Goal: Information Seeking & Learning: Find specific page/section

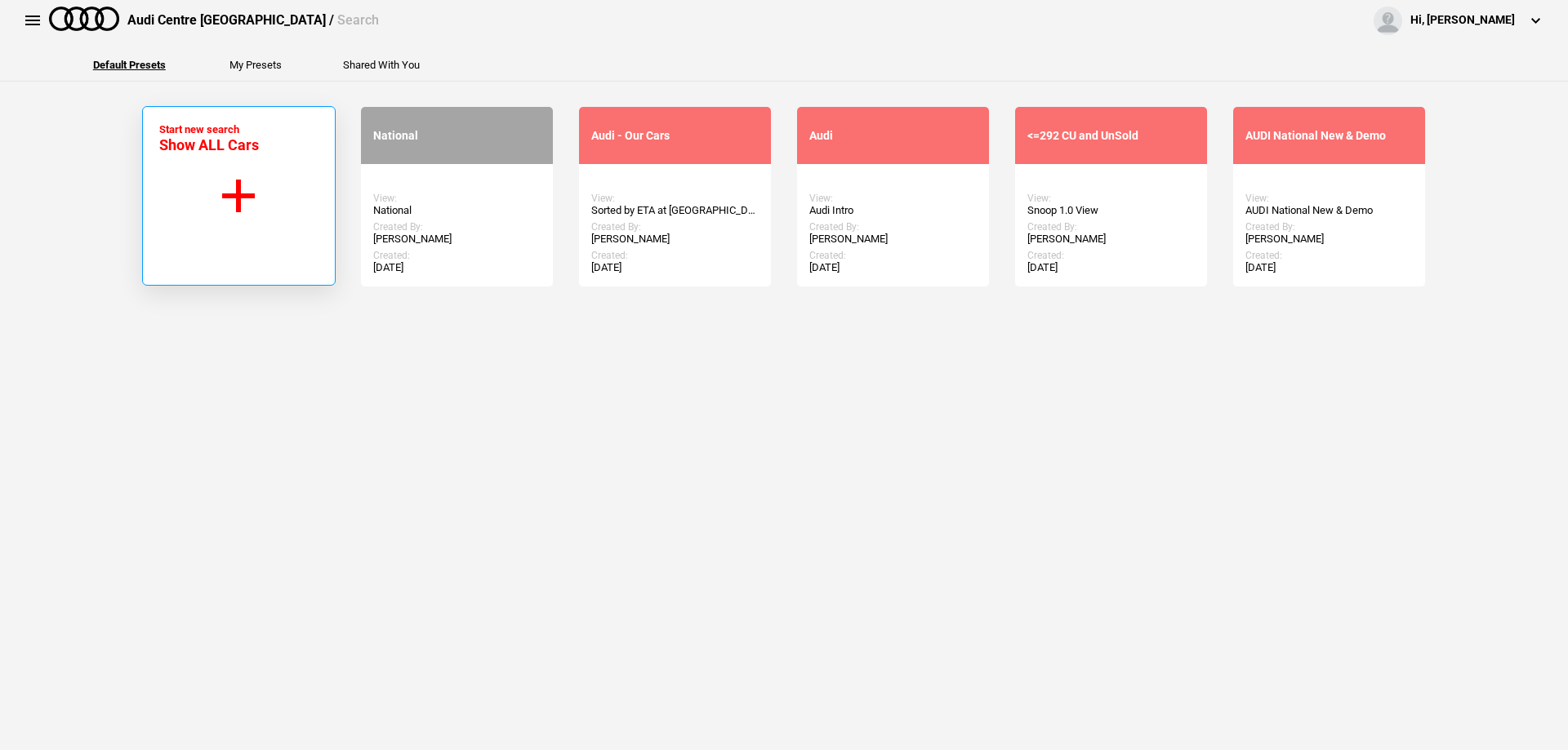
click at [174, 197] on button "Start new search Show ALL Cars" at bounding box center [239, 195] width 193 height 180
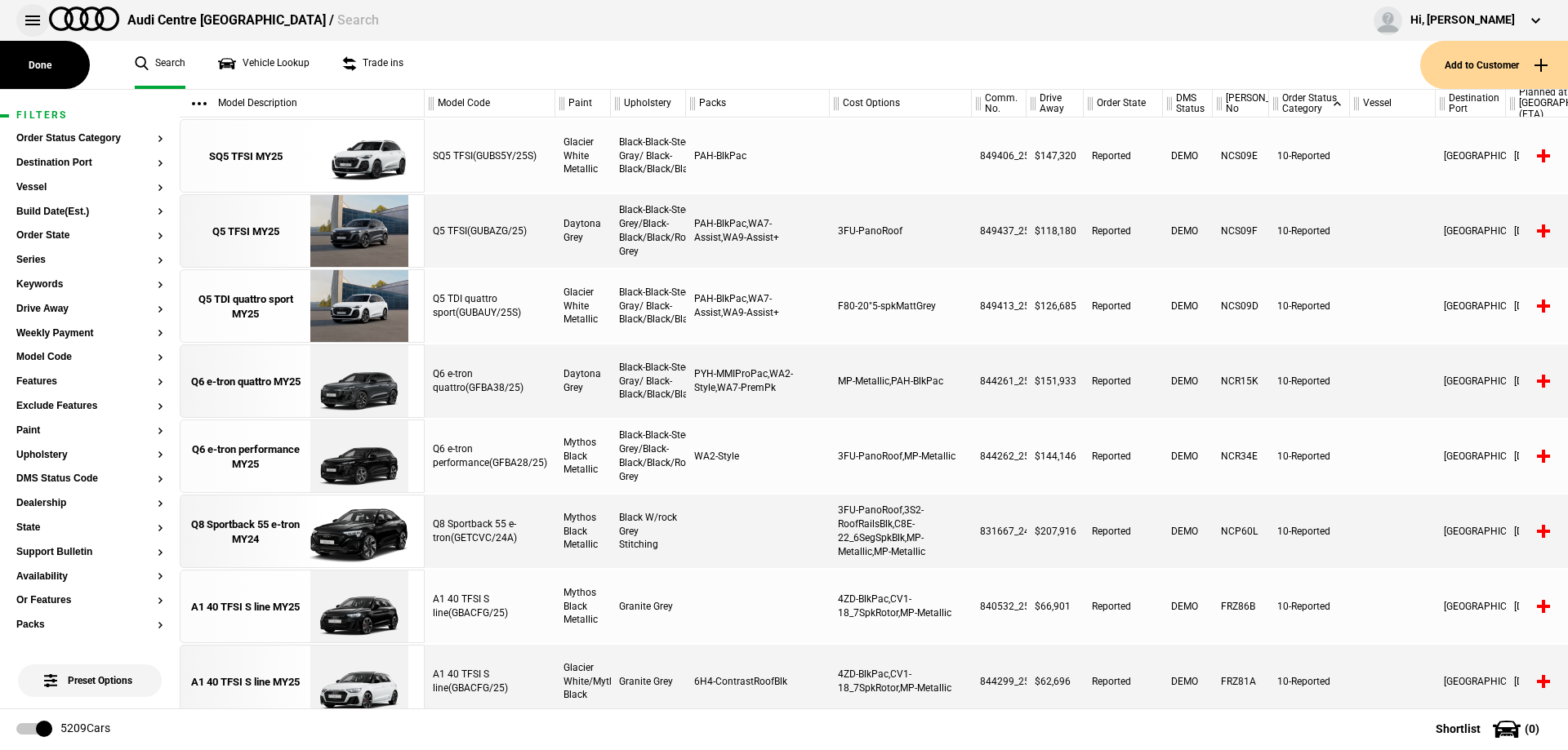
click at [30, 30] on button at bounding box center [33, 21] width 33 height 33
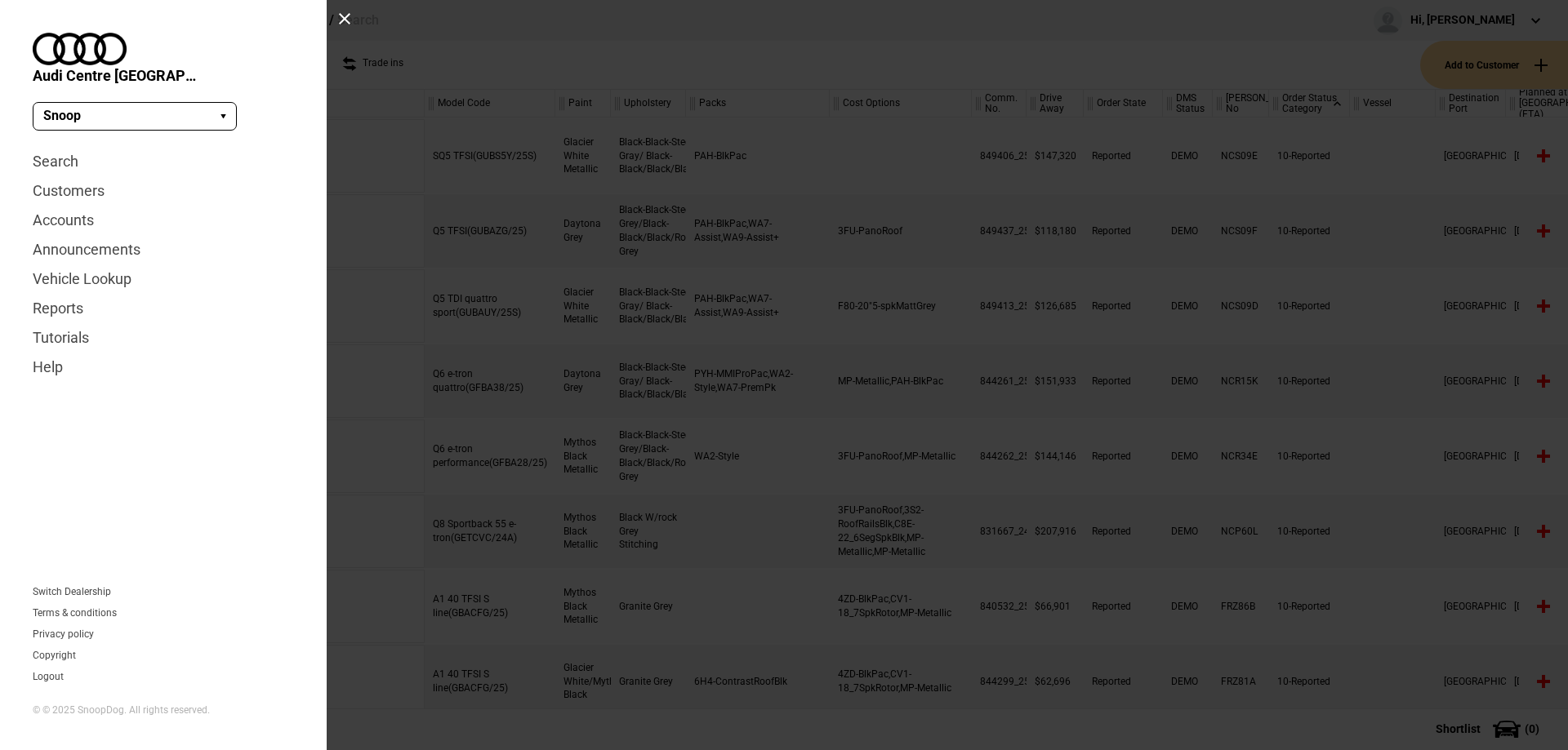
click at [348, 18] on div at bounding box center [344, 19] width 13 height 13
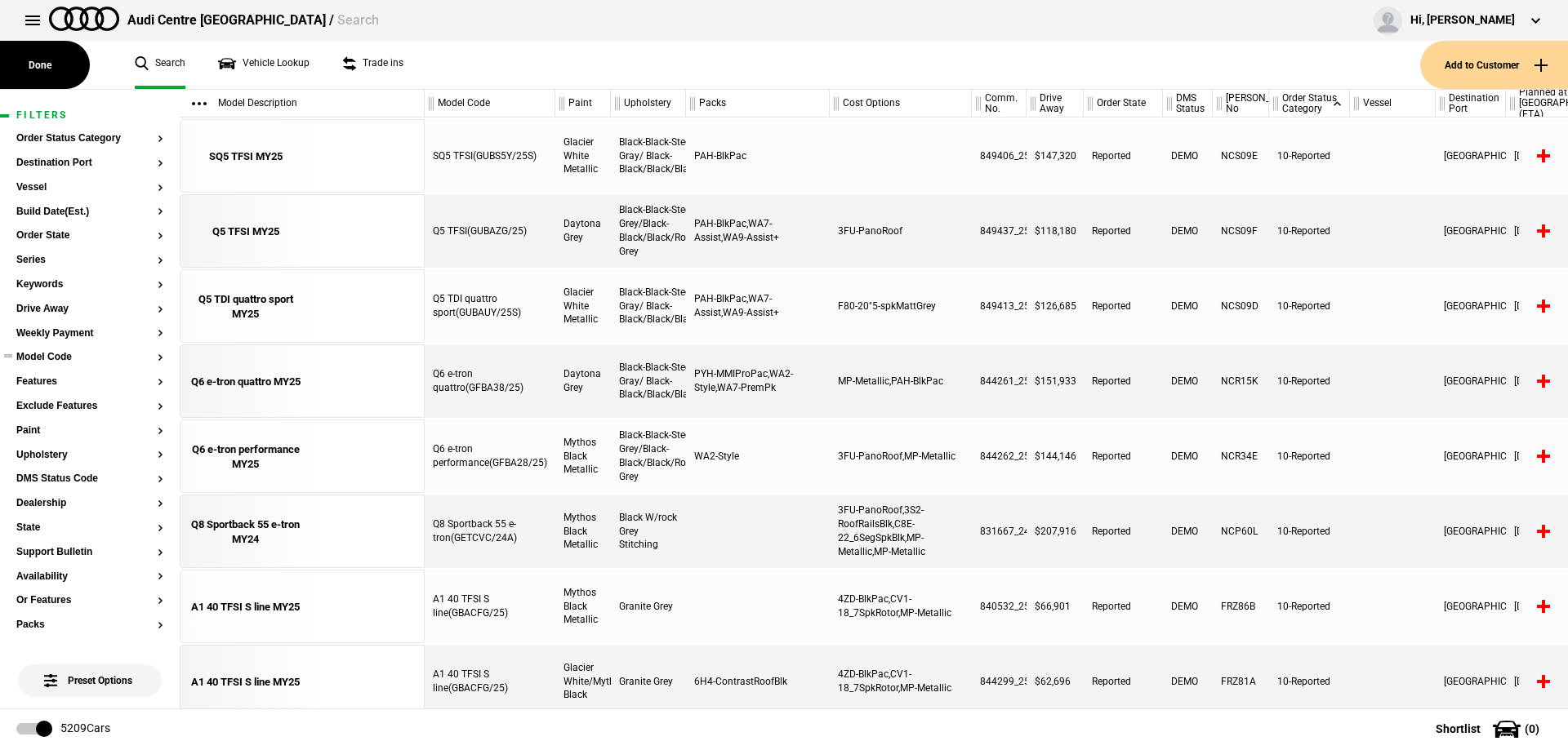
click at [38, 356] on button "Model Code" at bounding box center [89, 357] width 147 height 12
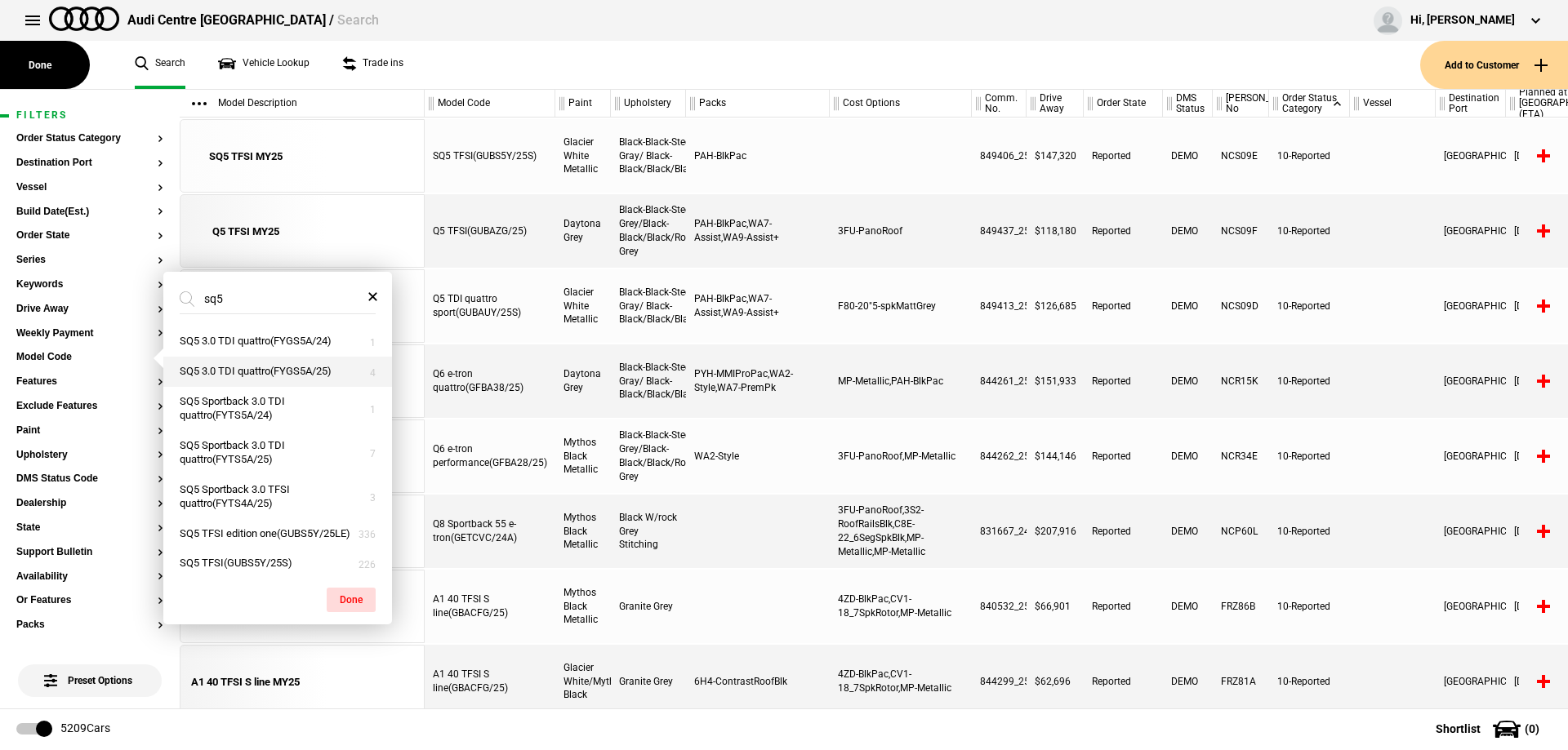
scroll to position [21, 0]
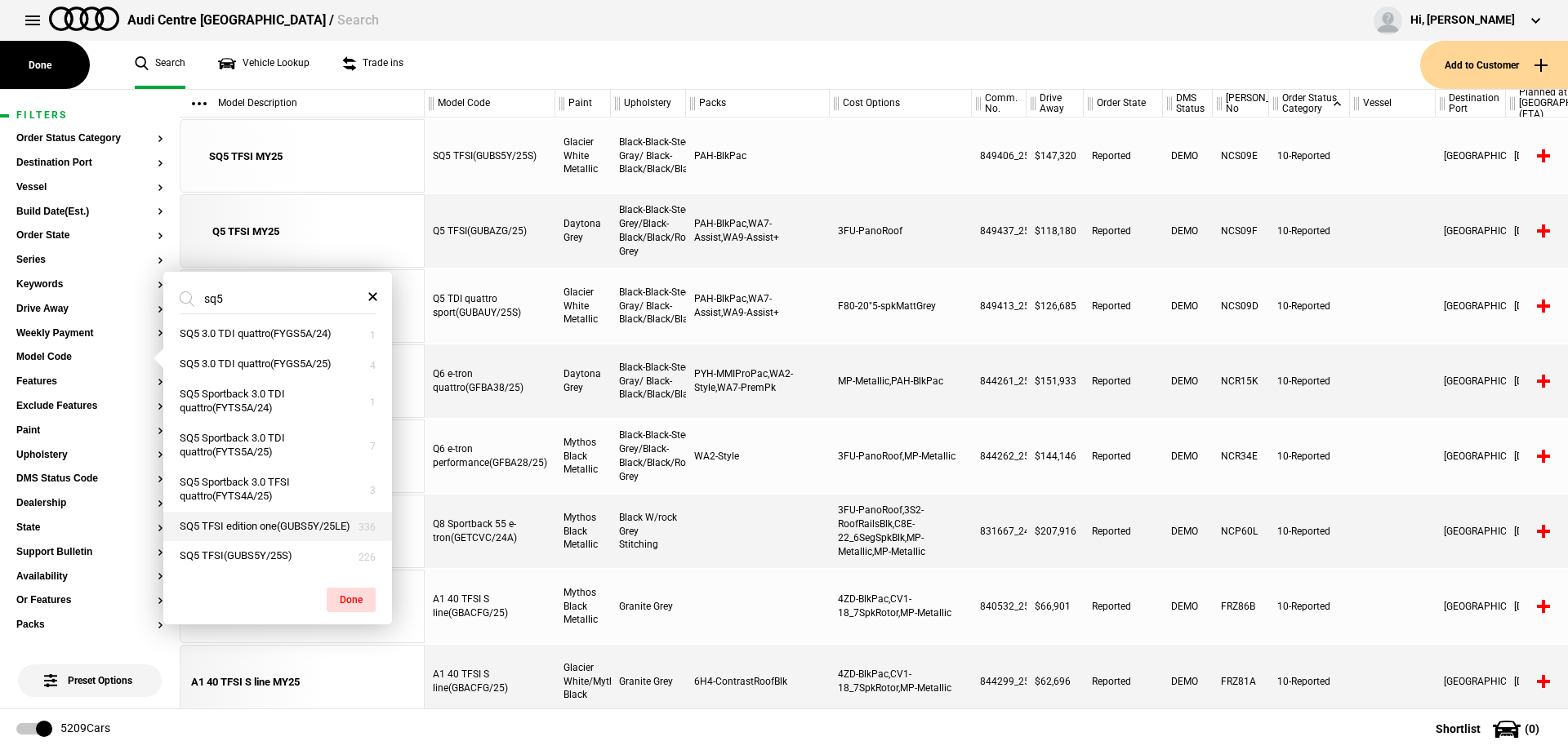
type input "sq5"
click at [249, 515] on button "SQ5 TFSI edition one(GUBS5Y/25LE)" at bounding box center [277, 527] width 229 height 30
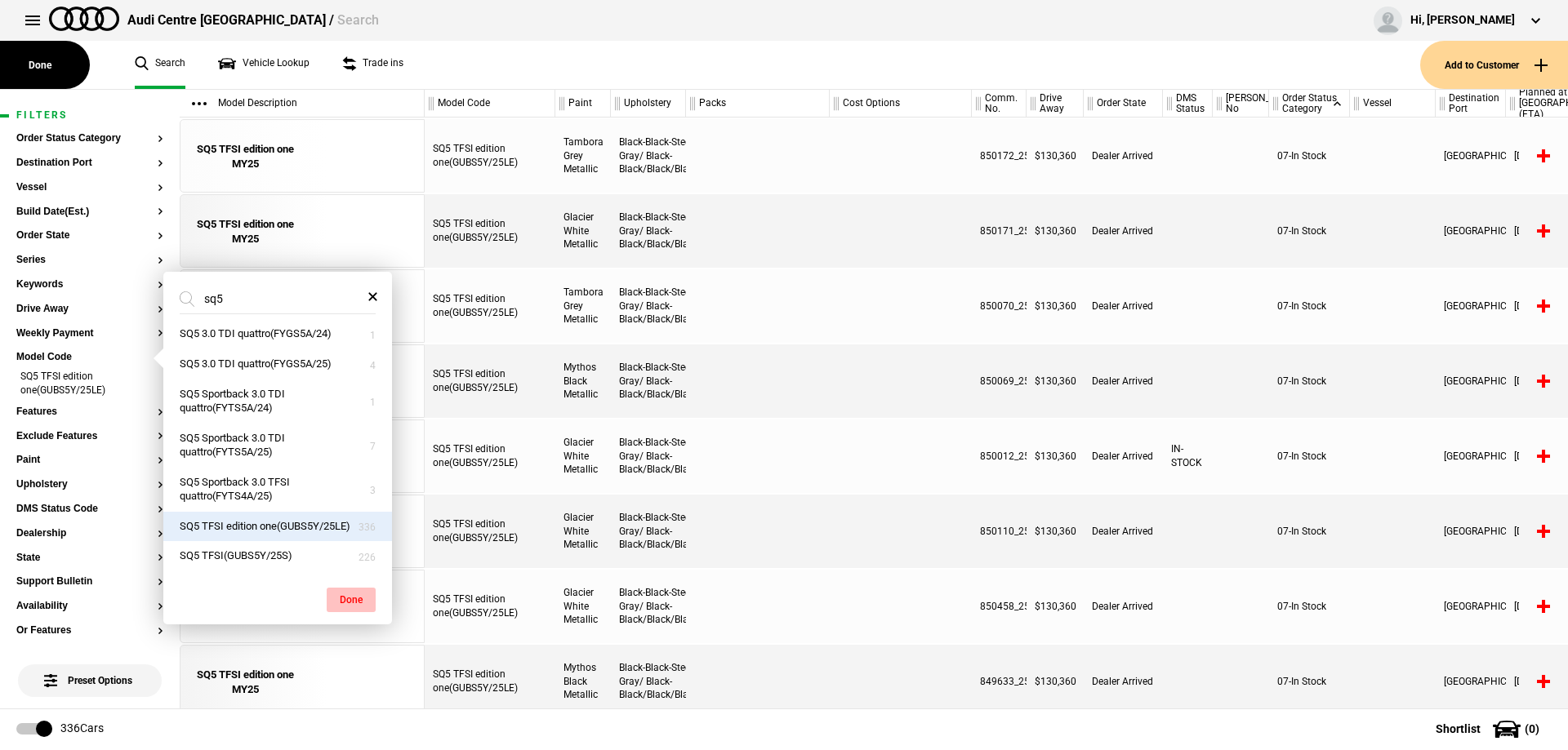
click at [348, 597] on button "Done" at bounding box center [351, 600] width 49 height 24
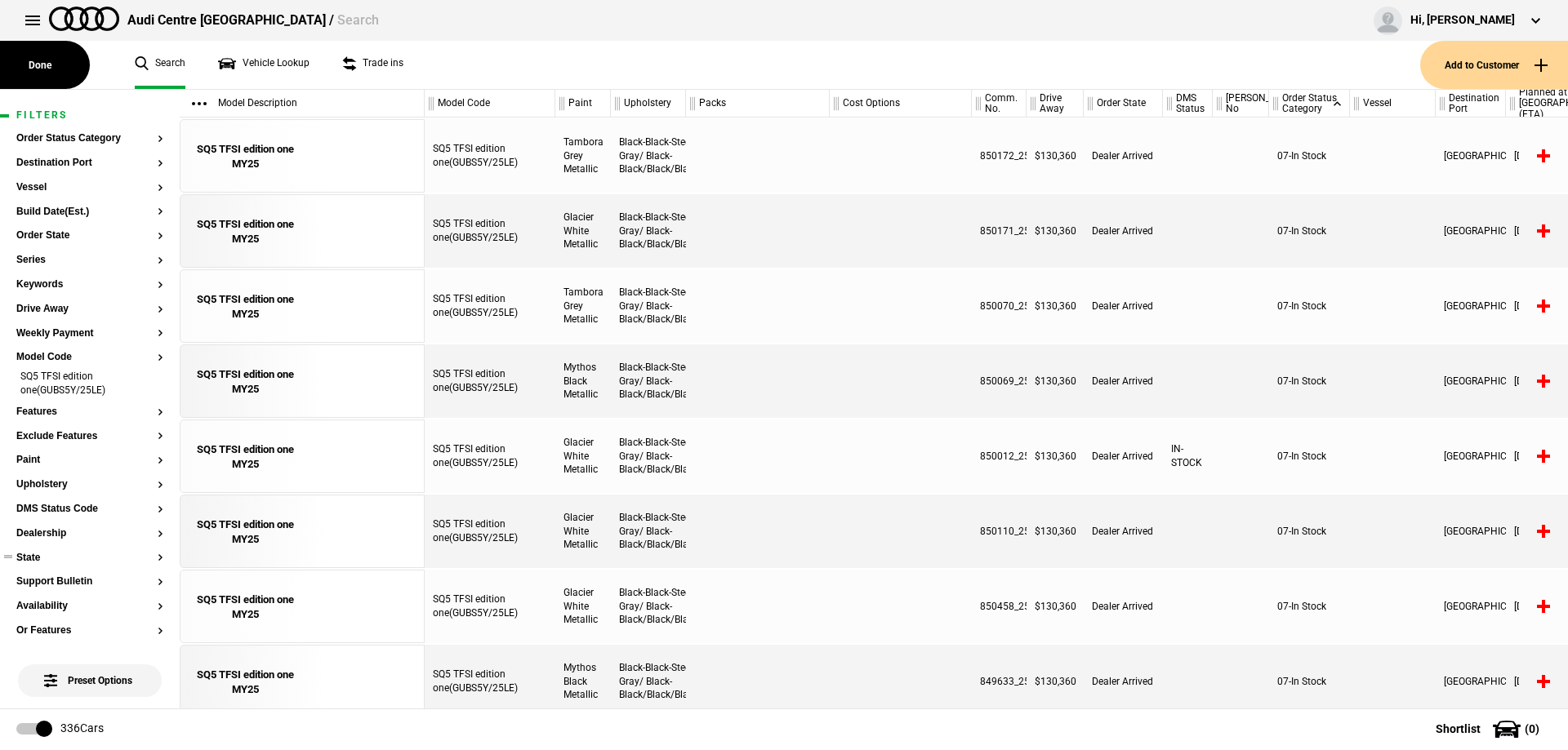
scroll to position [81, 0]
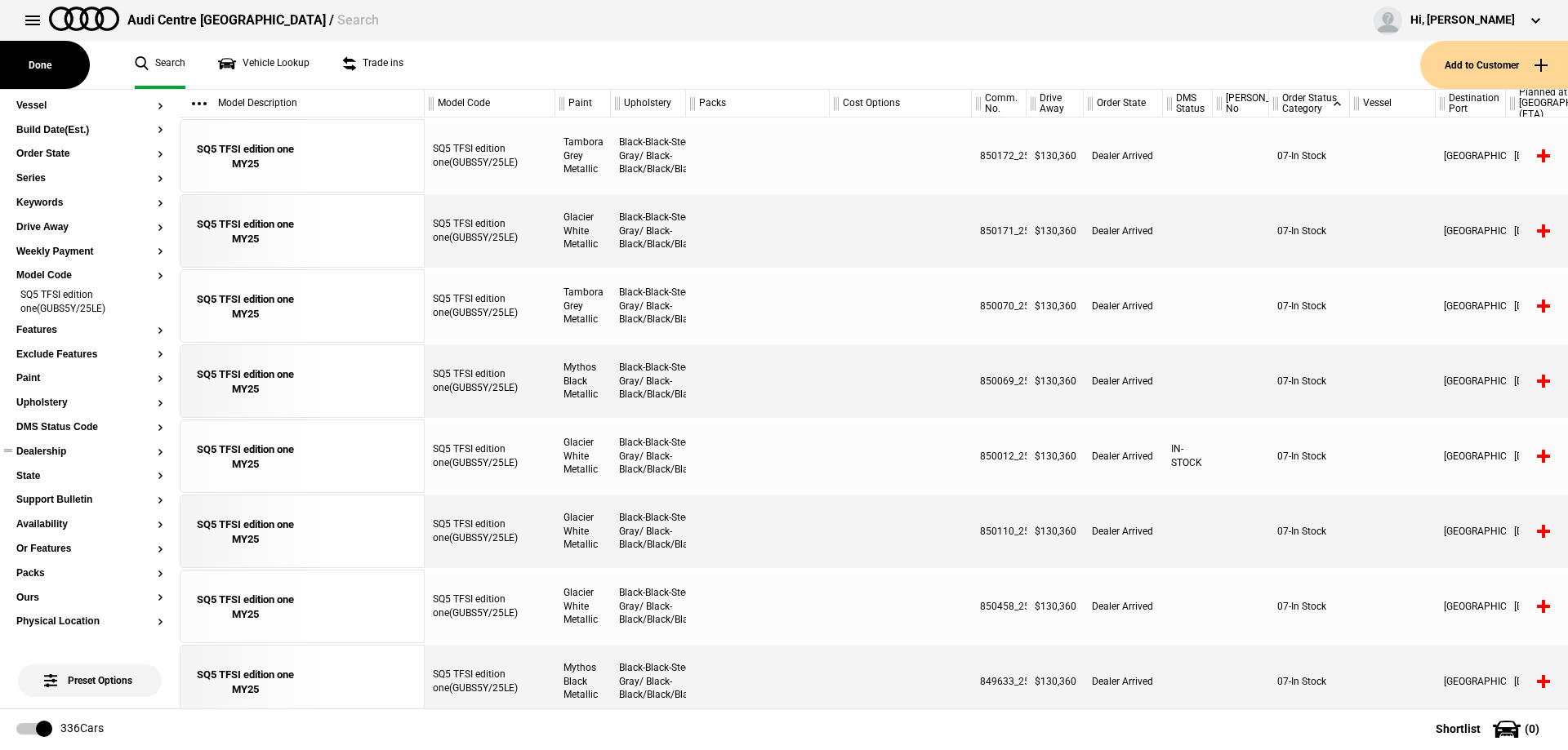
click at [48, 455] on button "Dealership" at bounding box center [89, 452] width 147 height 12
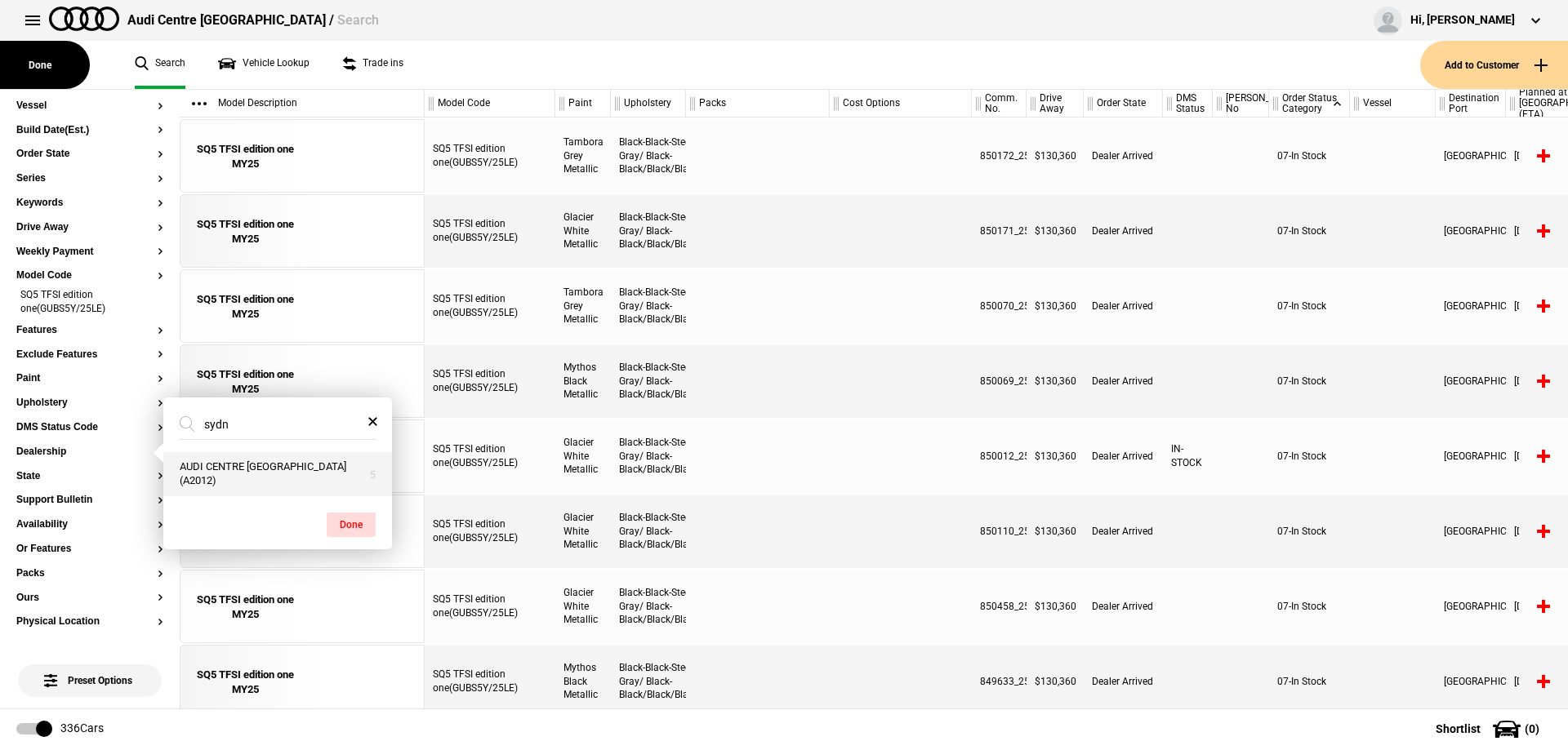
type input "sydn"
click at [267, 480] on button "AUDI CENTRE SYDNEY (A2012)" at bounding box center [277, 474] width 229 height 44
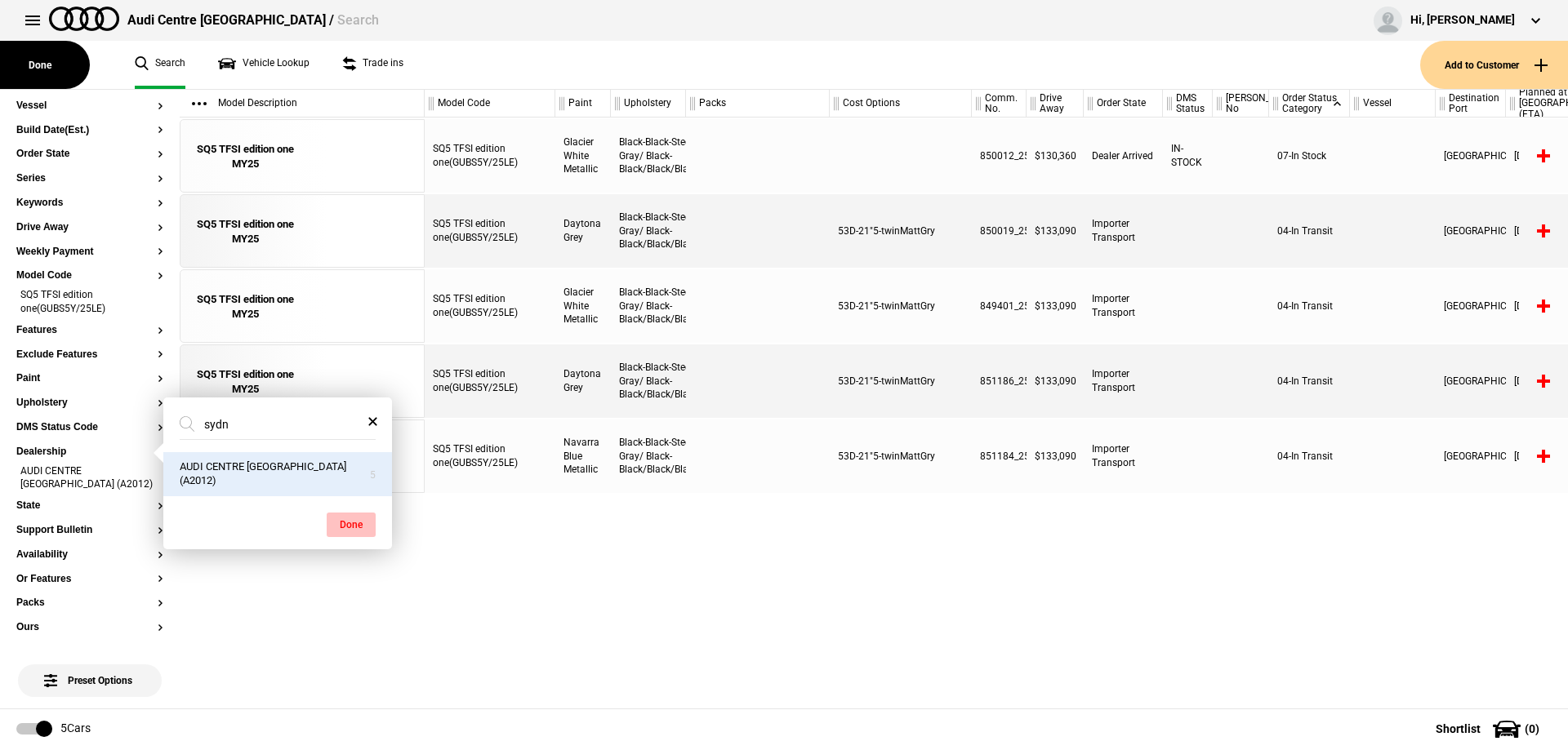
click at [347, 524] on button "Done" at bounding box center [351, 524] width 49 height 24
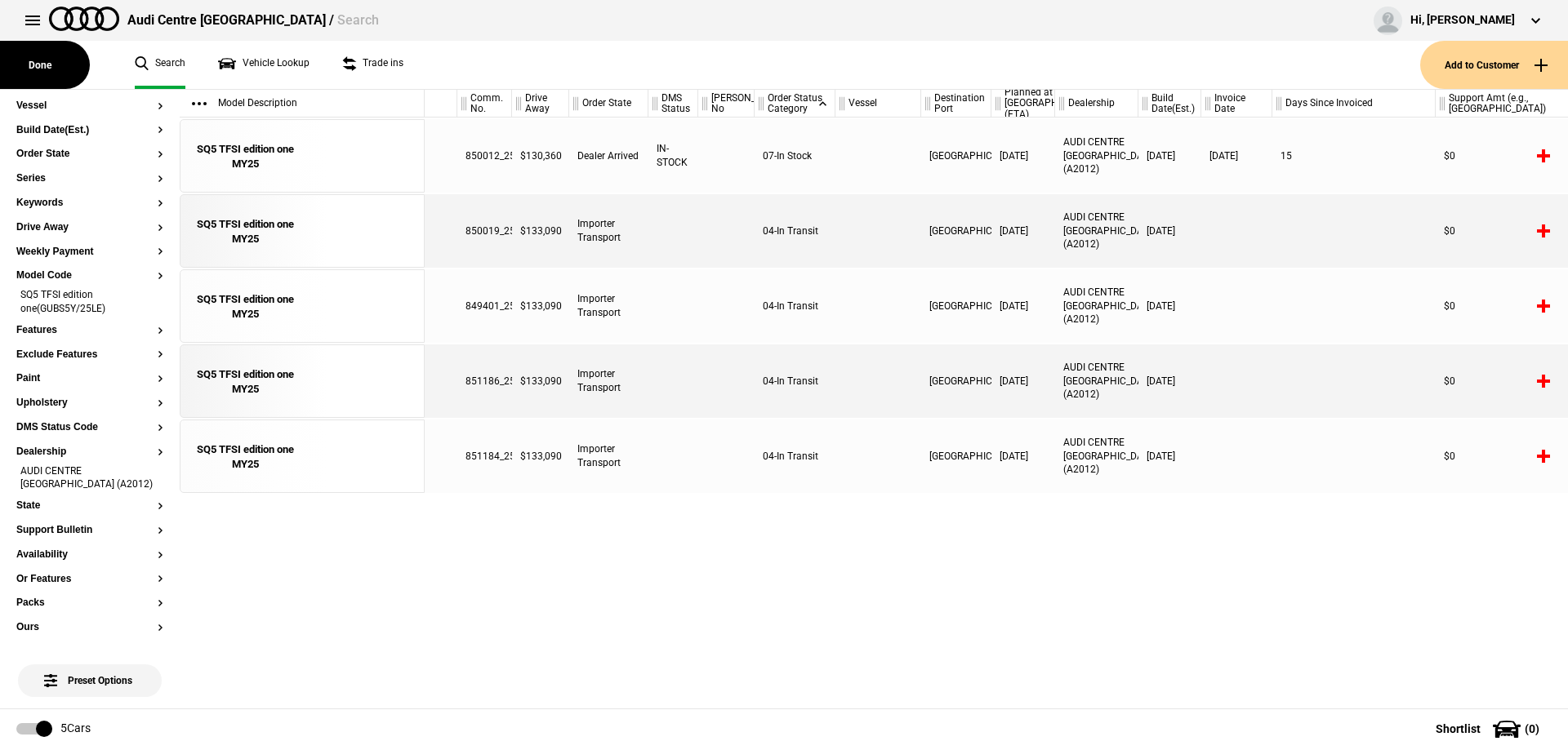
scroll to position [0, 0]
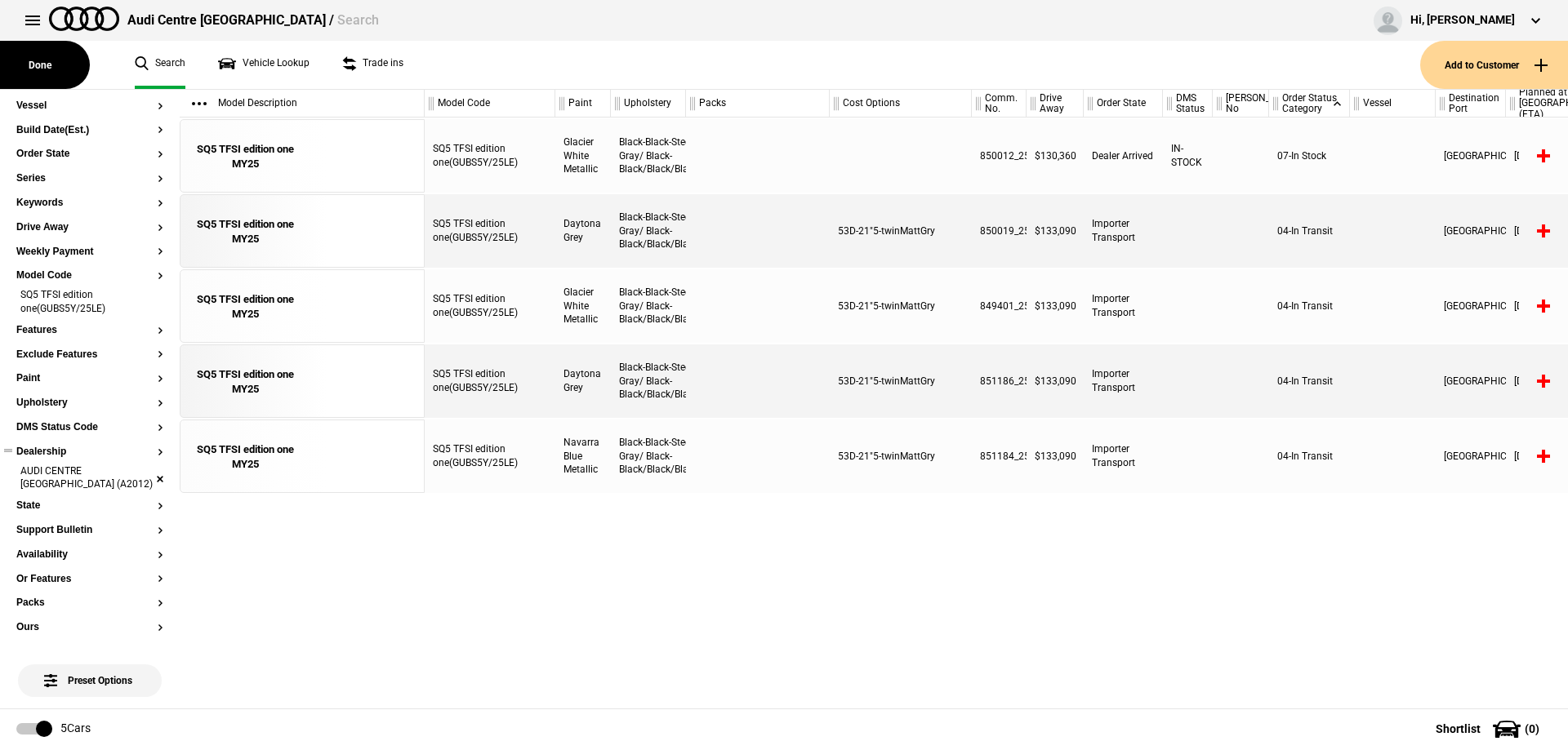
click at [148, 472] on li "AUDI CENTRE SYDNEY (A2012)" at bounding box center [89, 479] width 147 height 30
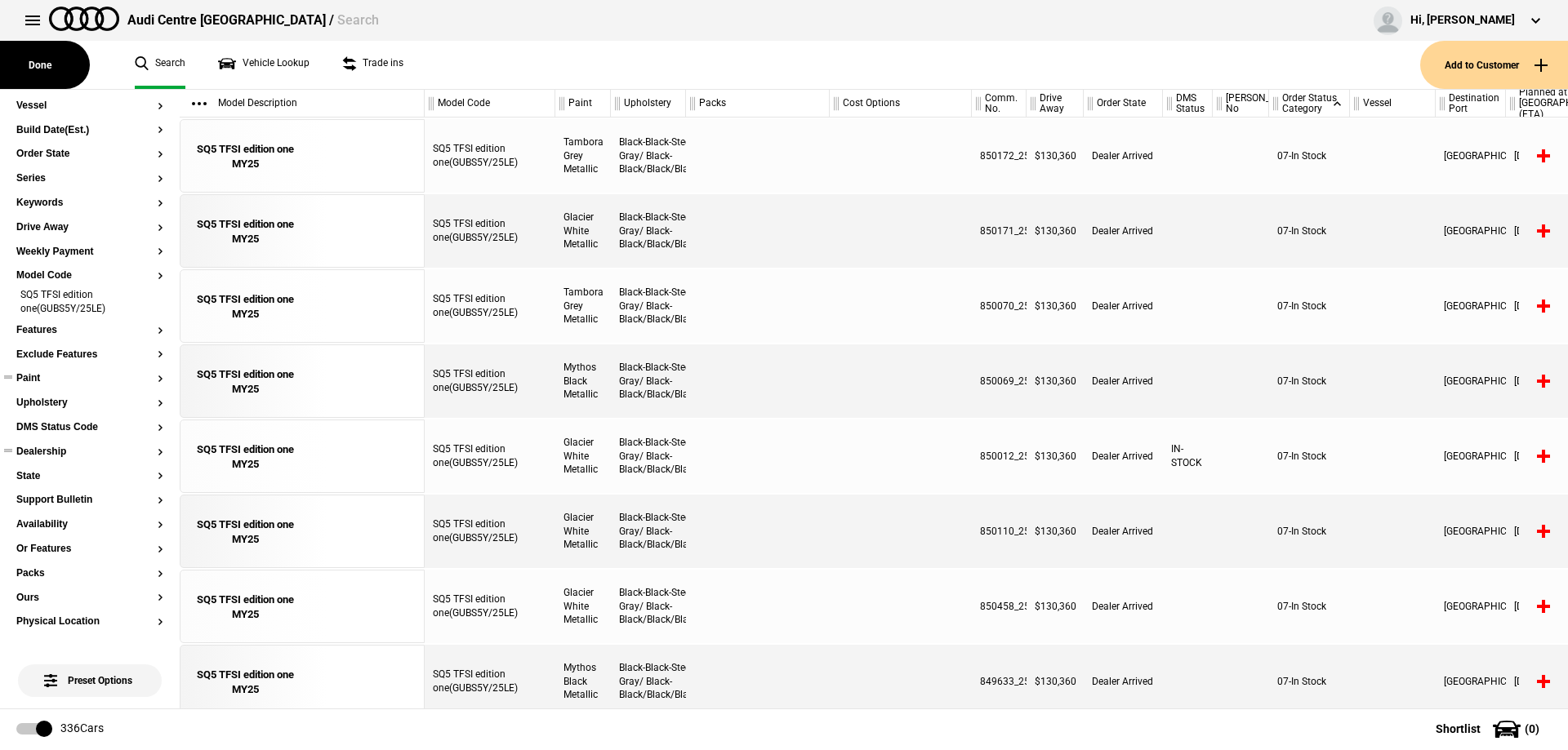
click at [23, 380] on button "Paint" at bounding box center [89, 379] width 147 height 12
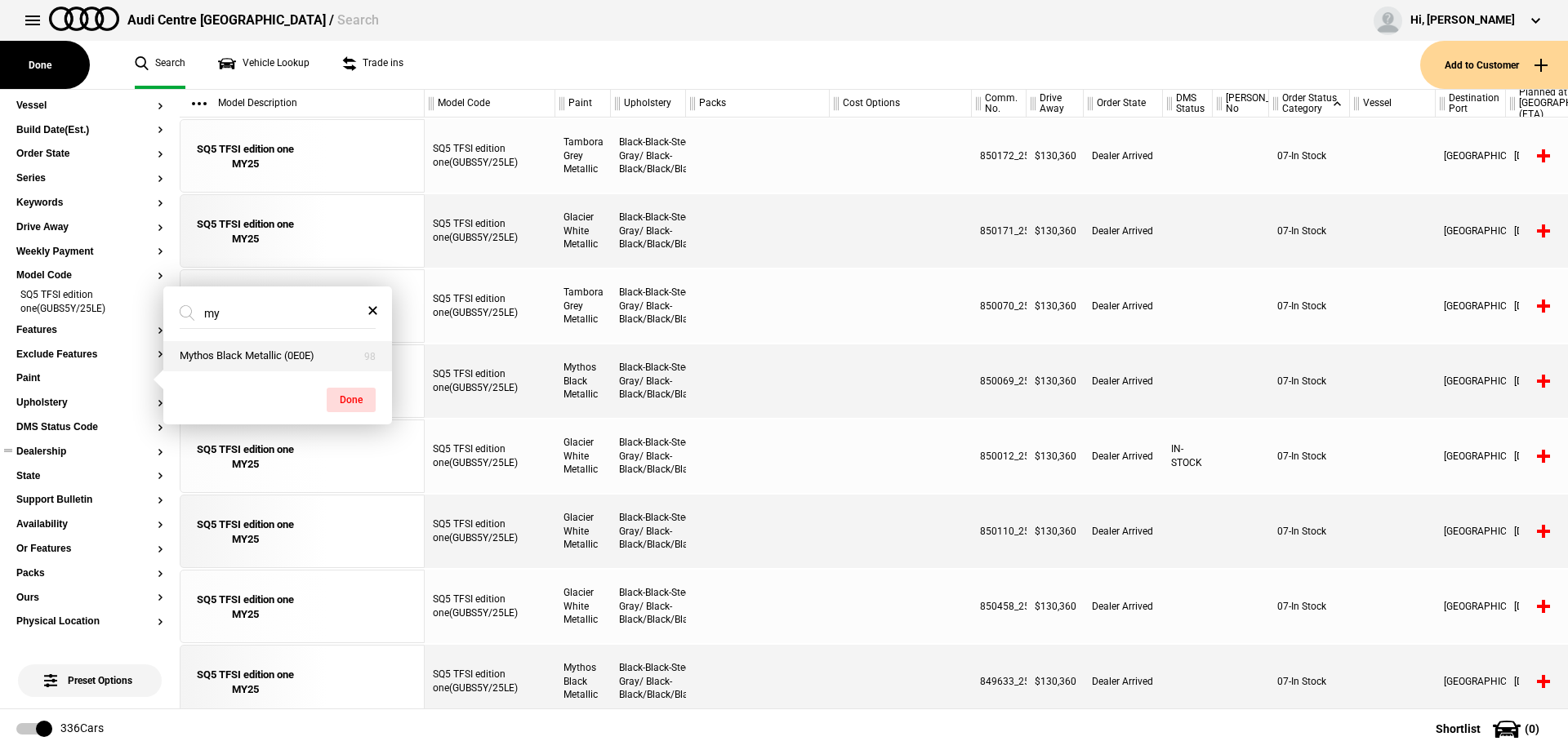
type input "my"
click at [244, 361] on button "Mythos Black Metallic (0E0E)" at bounding box center [277, 356] width 229 height 30
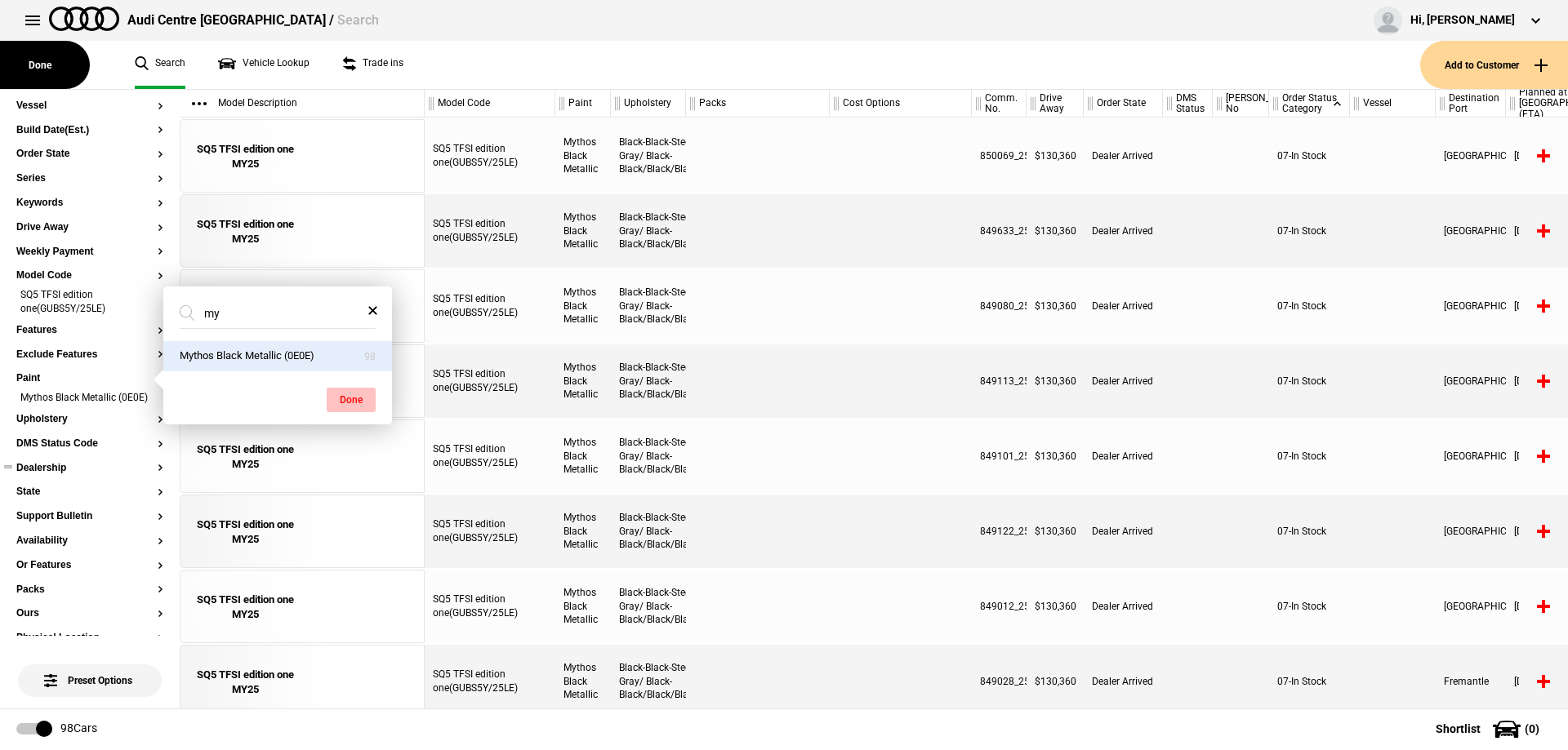
click at [348, 402] on button "Done" at bounding box center [351, 399] width 49 height 24
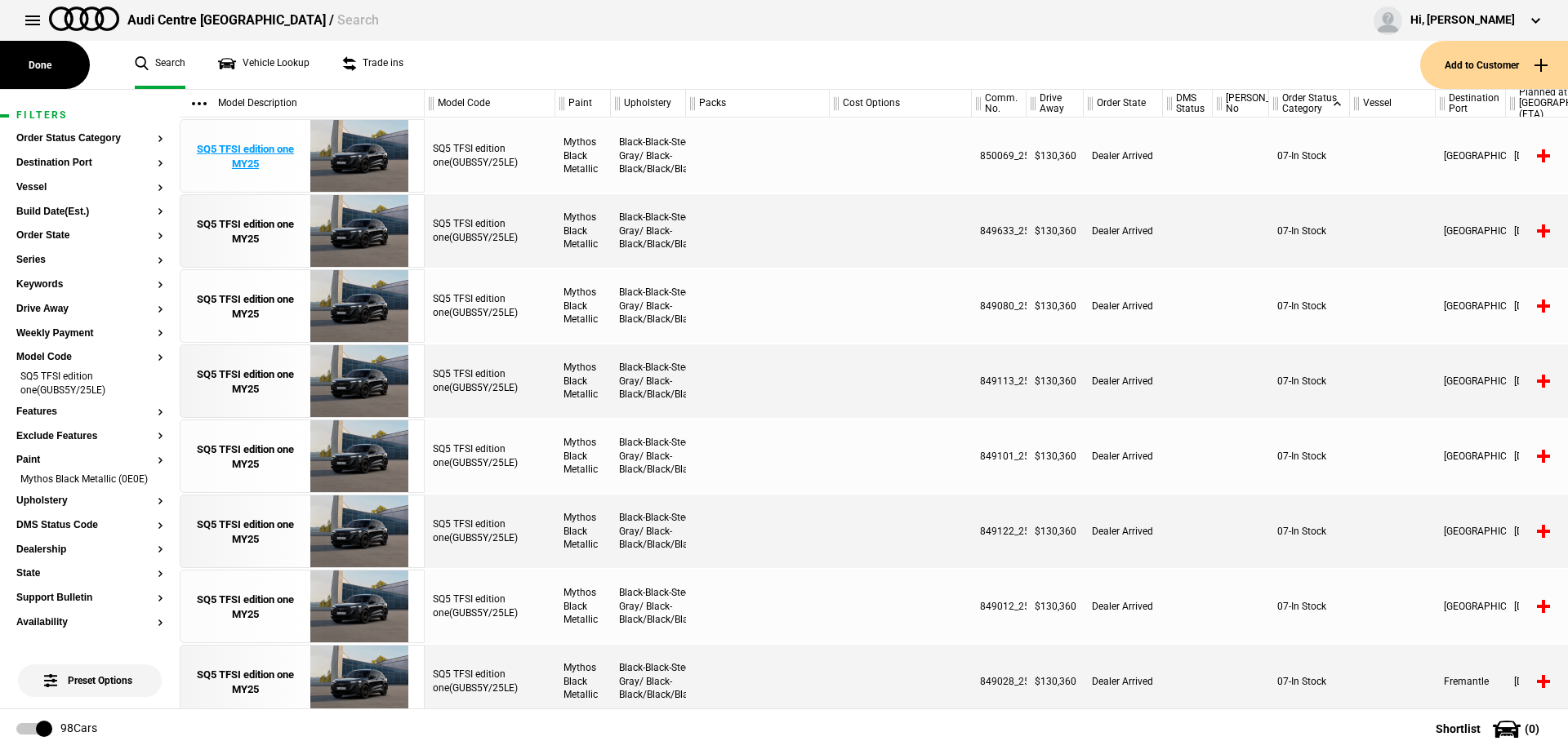
click at [246, 165] on div "SQ5 TFSI edition one MY25" at bounding box center [246, 156] width 114 height 30
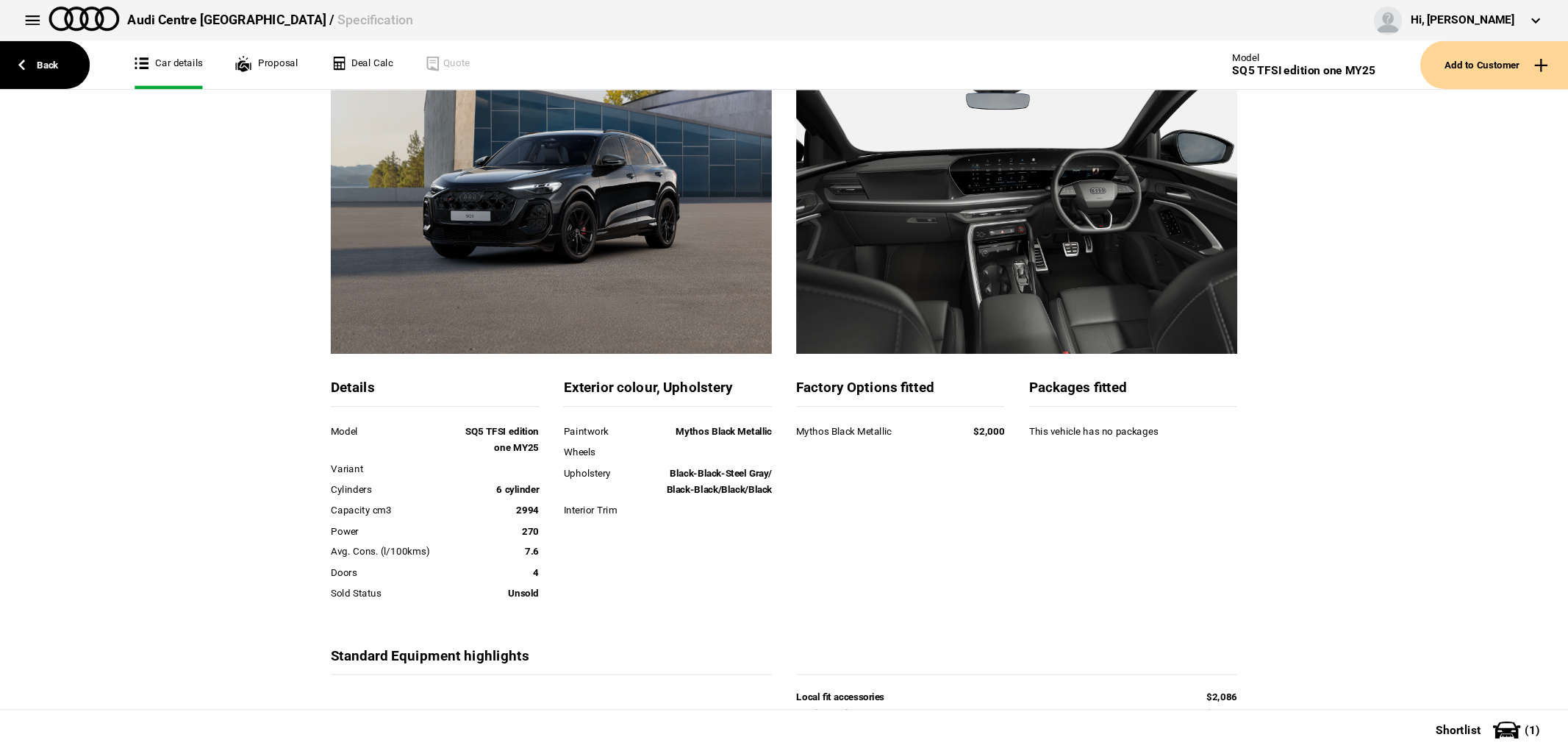
scroll to position [147, 0]
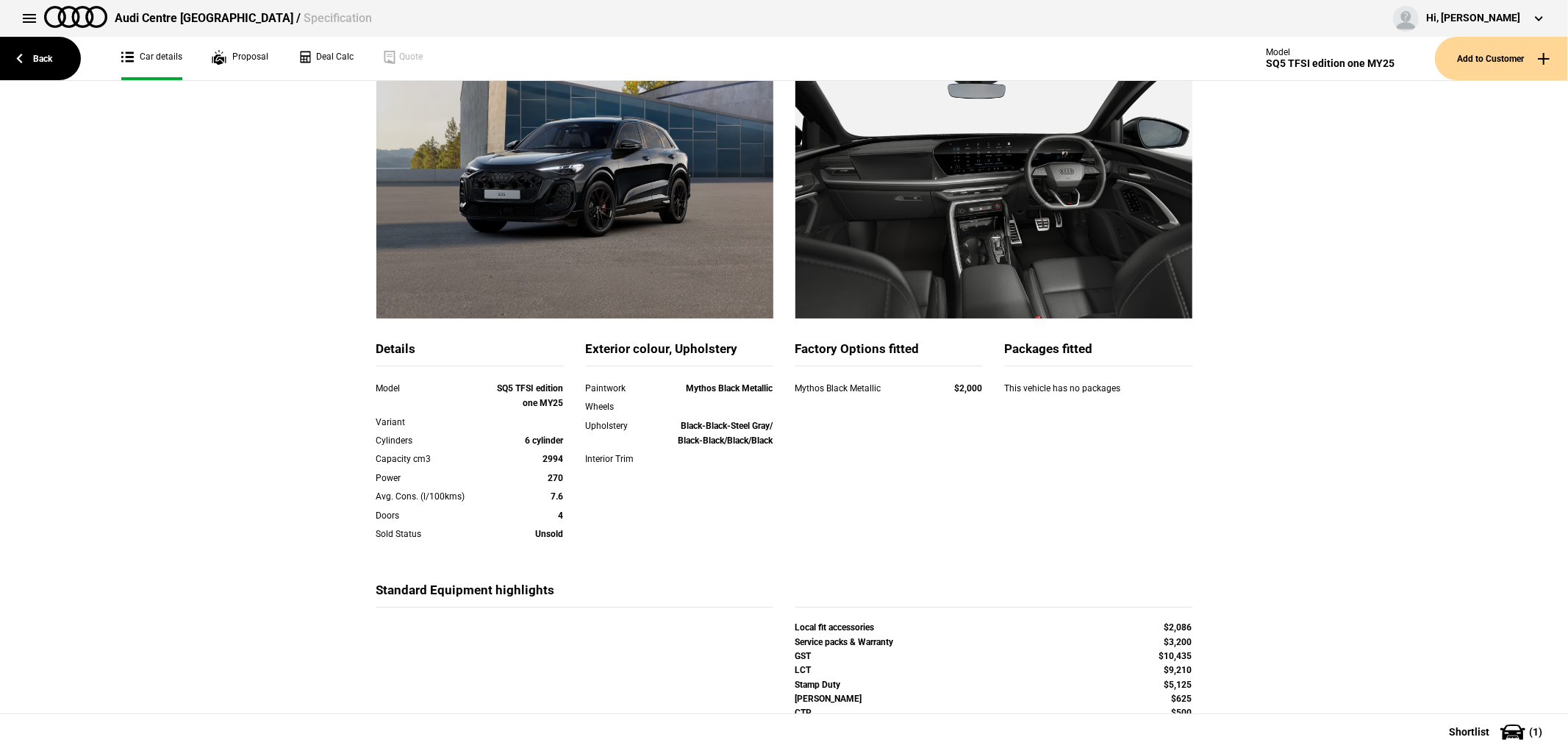
drag, startPoint x: 870, startPoint y: 282, endPoint x: 827, endPoint y: 400, distance: 125.6
